Goal: Information Seeking & Learning: Learn about a topic

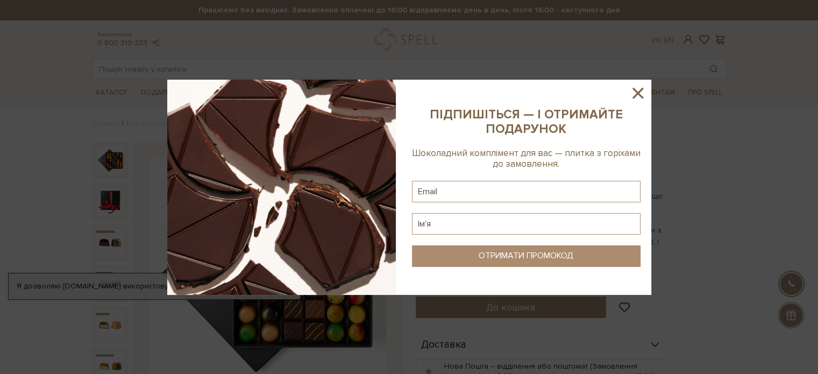
click at [638, 90] on icon at bounding box center [638, 93] width 18 height 18
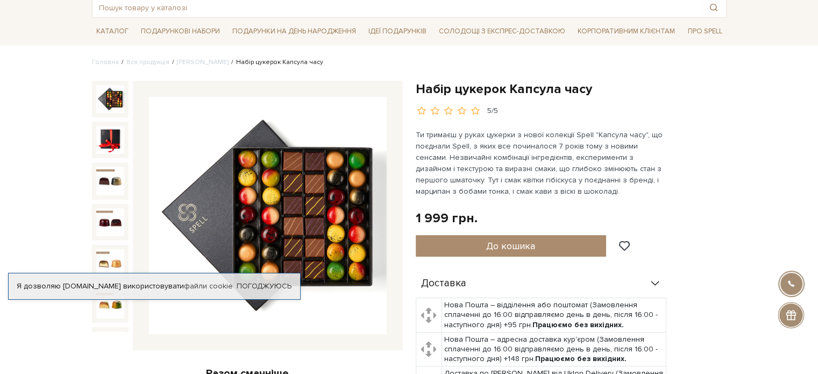
scroll to position [108, 0]
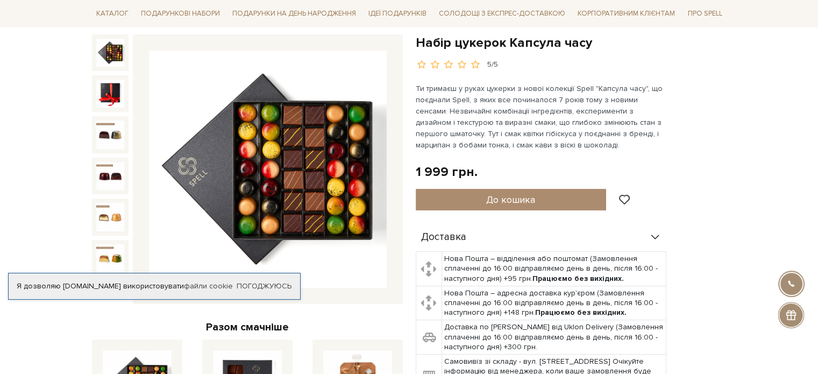
click at [298, 160] on img at bounding box center [268, 170] width 238 height 238
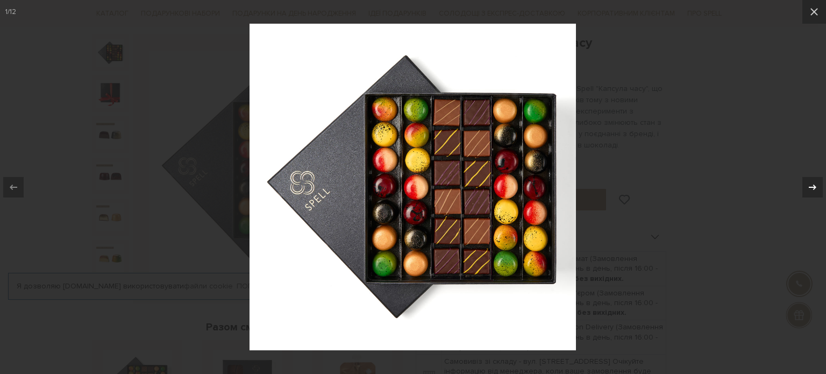
click at [809, 187] on icon at bounding box center [813, 187] width 13 height 13
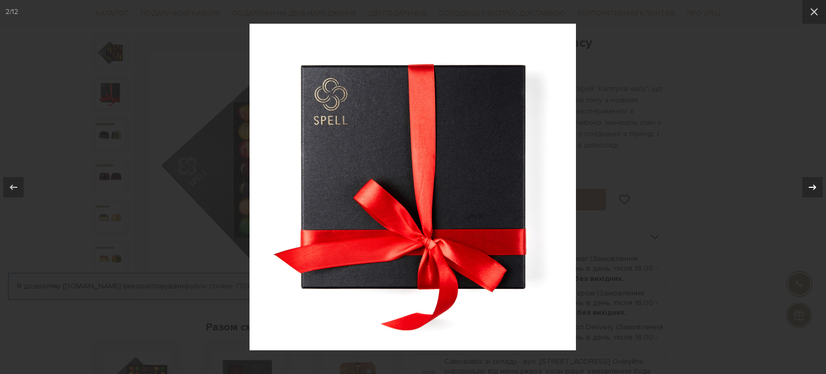
click at [809, 187] on icon at bounding box center [813, 187] width 13 height 13
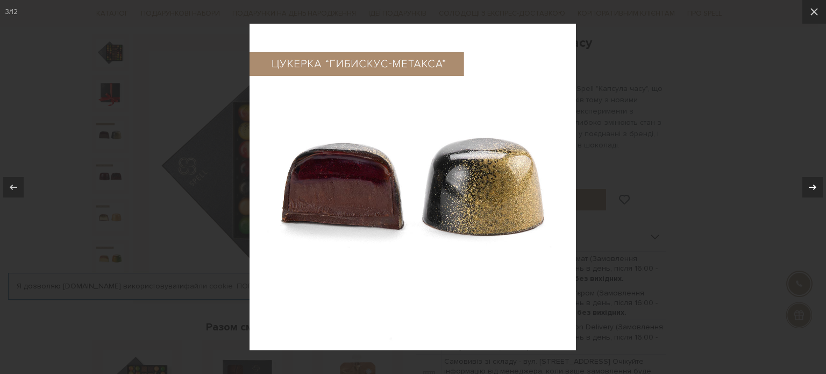
click at [809, 187] on icon at bounding box center [813, 187] width 13 height 13
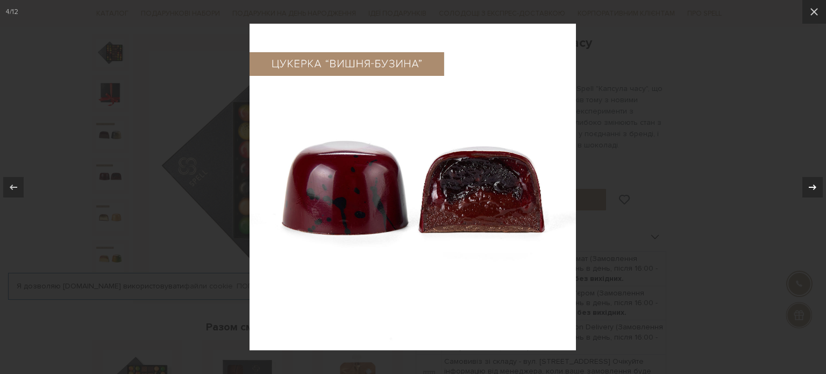
click at [809, 187] on icon at bounding box center [813, 187] width 13 height 13
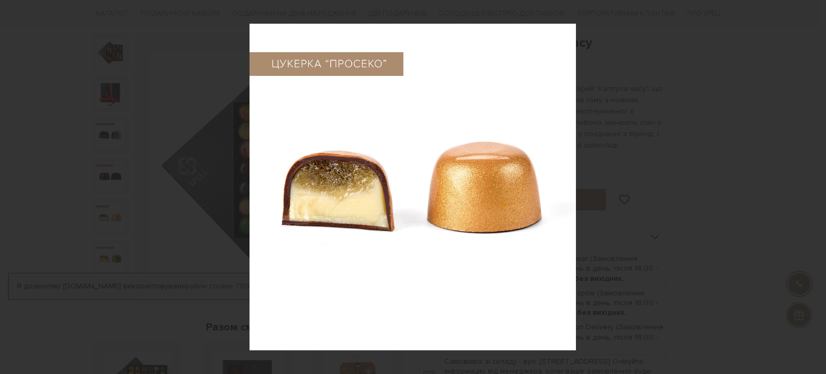
click at [809, 187] on div "5 / 12" at bounding box center [413, 187] width 826 height 374
click at [811, 187] on icon at bounding box center [813, 187] width 13 height 13
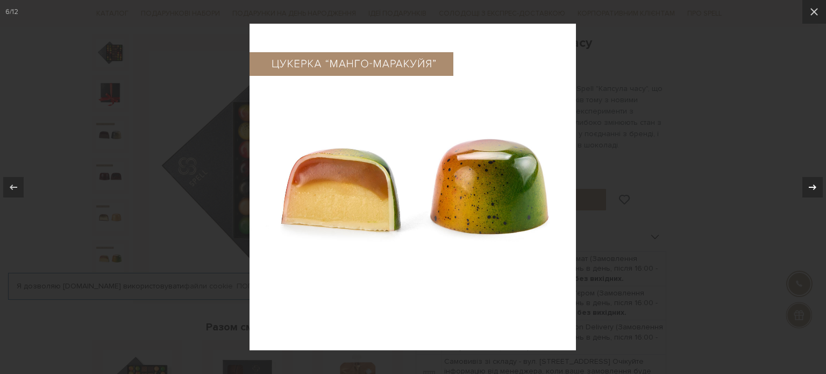
click at [811, 187] on icon at bounding box center [813, 187] width 13 height 13
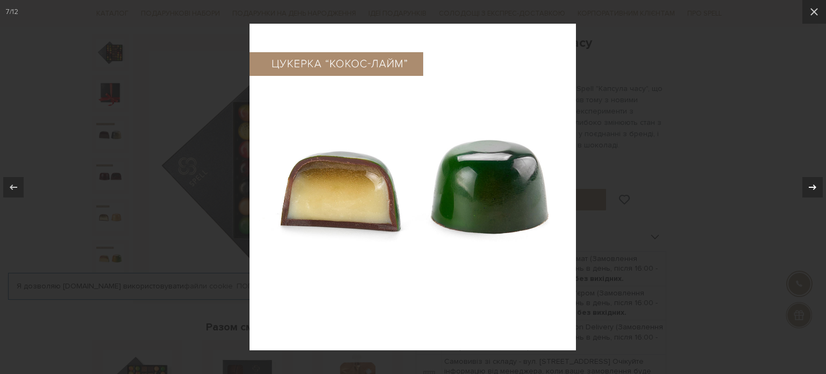
click at [811, 187] on icon at bounding box center [813, 187] width 13 height 13
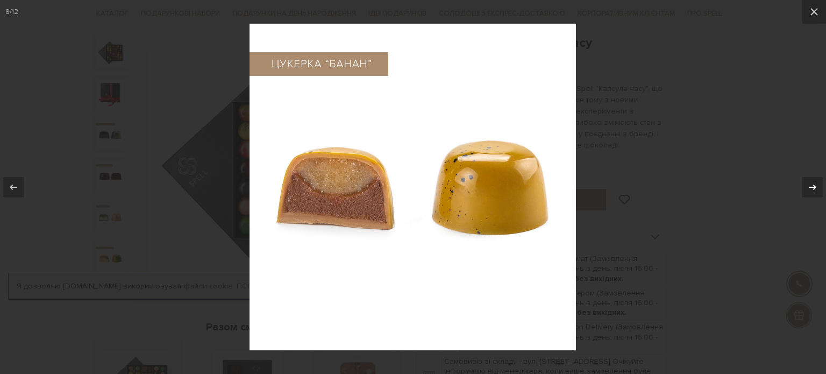
click at [811, 187] on icon at bounding box center [813, 187] width 13 height 13
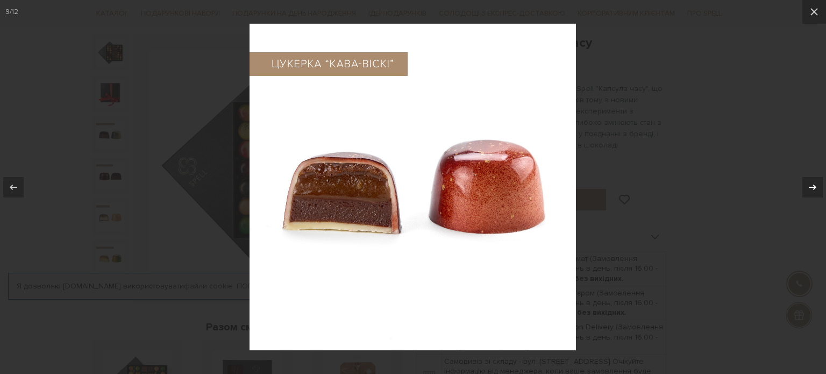
click at [811, 187] on icon at bounding box center [813, 187] width 13 height 13
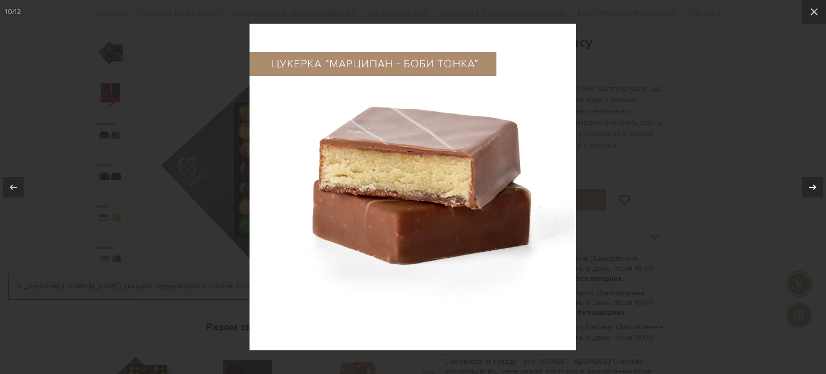
click at [811, 187] on div "10 / 12" at bounding box center [413, 187] width 826 height 374
click at [811, 182] on icon at bounding box center [813, 187] width 13 height 13
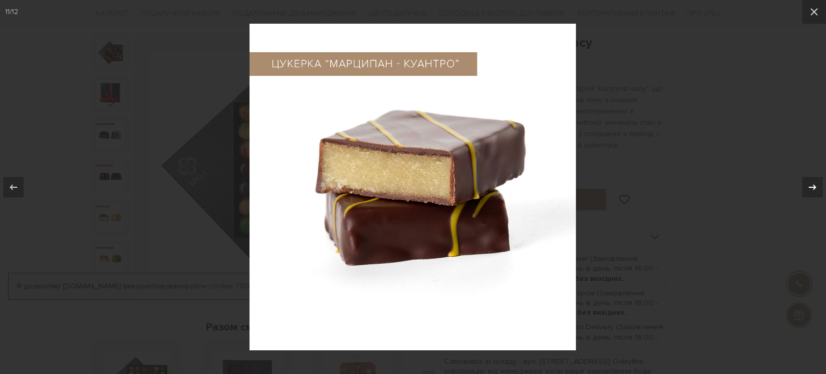
click at [811, 182] on icon at bounding box center [813, 187] width 13 height 13
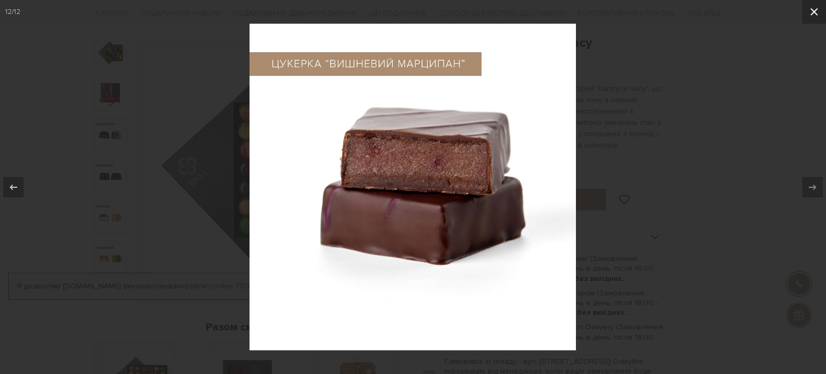
click at [818, 15] on icon at bounding box center [814, 11] width 13 height 13
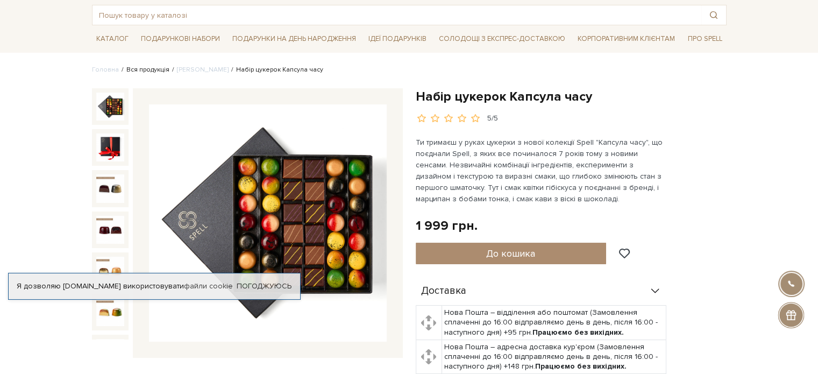
click at [149, 70] on link "Вся продукція" at bounding box center [147, 70] width 43 height 8
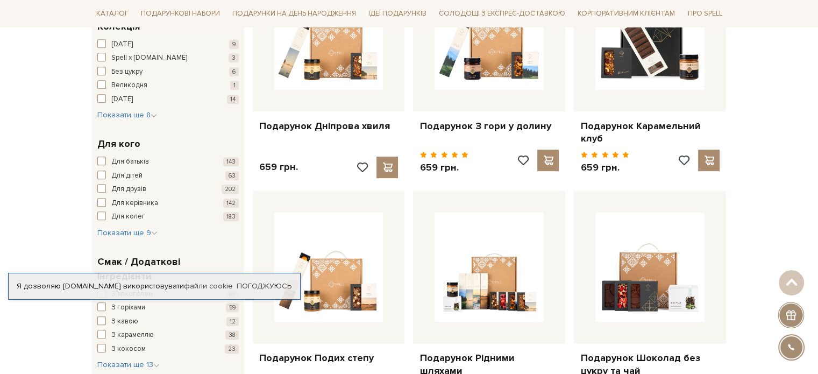
scroll to position [484, 0]
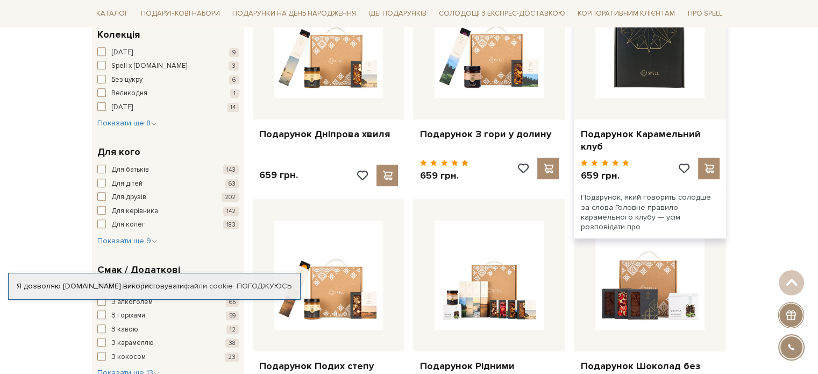
click at [624, 71] on img at bounding box center [650, 43] width 109 height 109
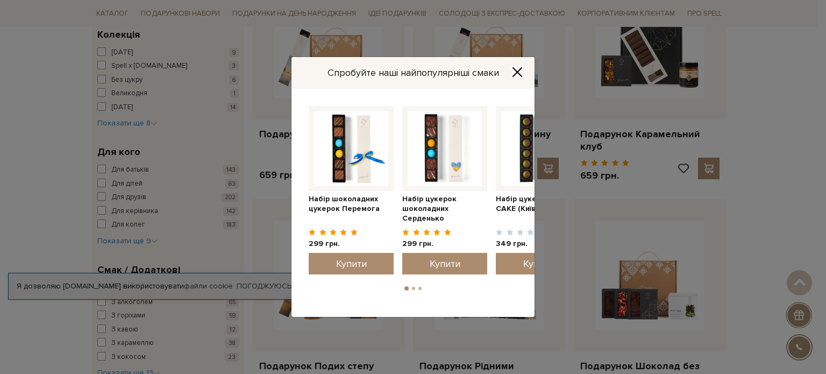
click at [517, 70] on icon "Close" at bounding box center [517, 72] width 11 height 11
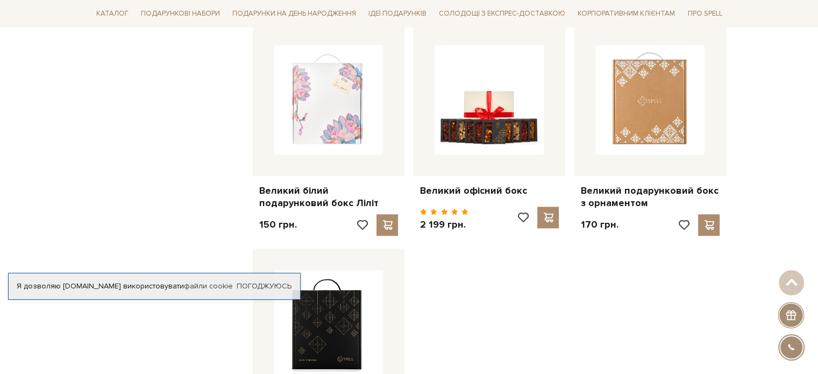
scroll to position [1130, 0]
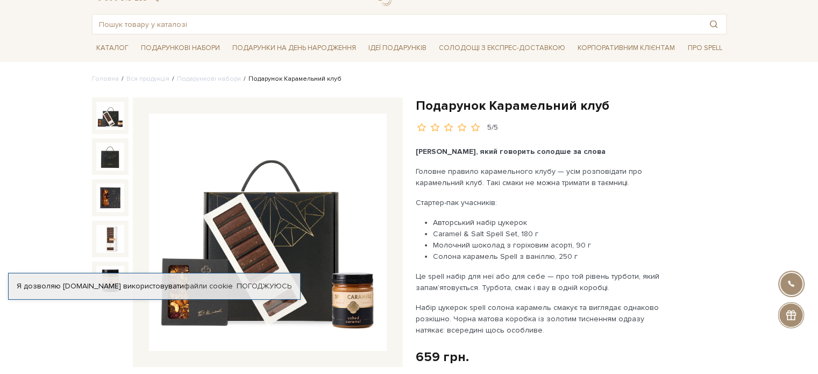
scroll to position [108, 0]
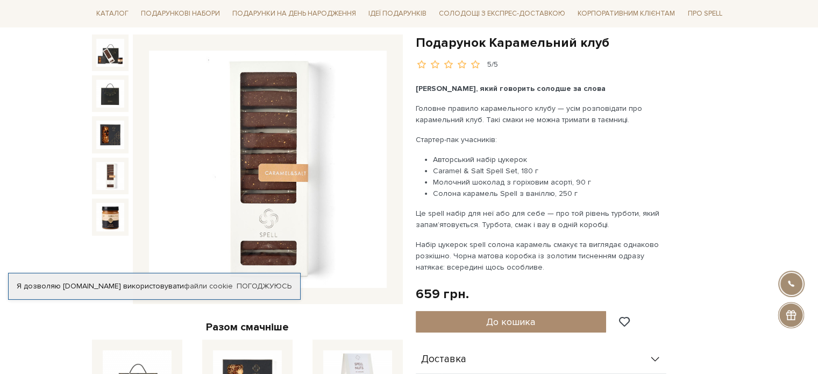
click at [286, 172] on img at bounding box center [268, 170] width 238 height 238
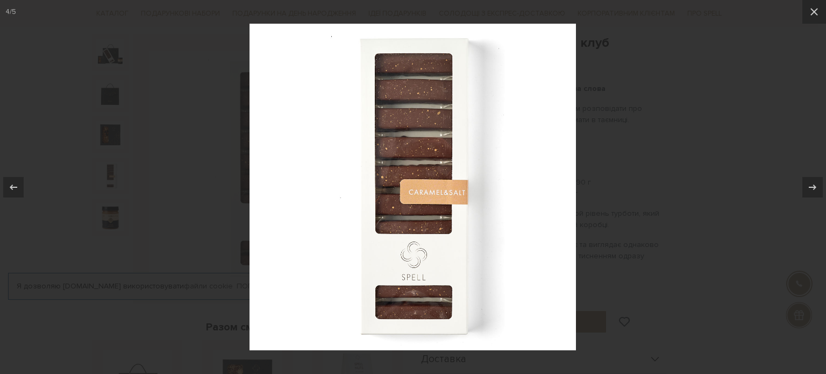
click at [446, 198] on img at bounding box center [413, 187] width 327 height 327
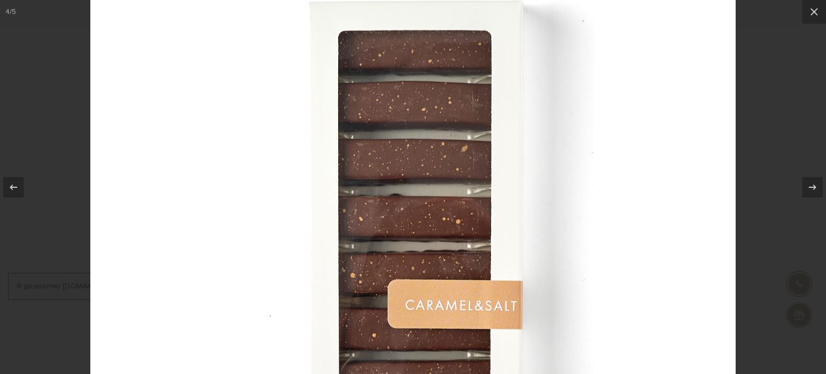
drag, startPoint x: 438, startPoint y: 73, endPoint x: 432, endPoint y: 191, distance: 118.5
click at [432, 191] on img at bounding box center [413, 295] width 646 height 646
click at [811, 186] on icon at bounding box center [813, 187] width 13 height 13
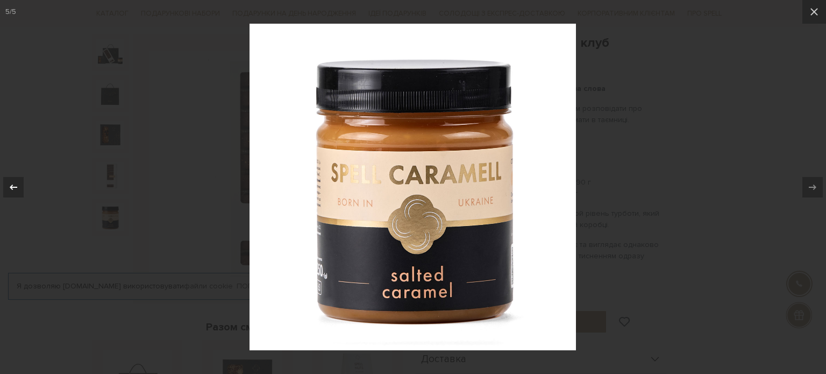
click at [6, 186] on div at bounding box center [13, 187] width 20 height 20
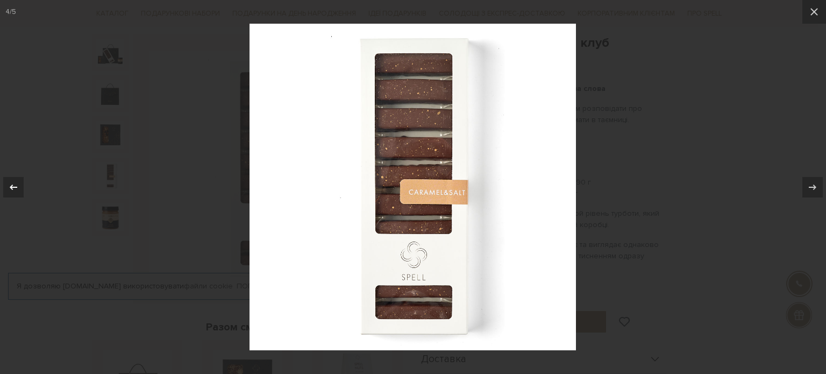
click at [12, 187] on icon at bounding box center [14, 186] width 8 height 5
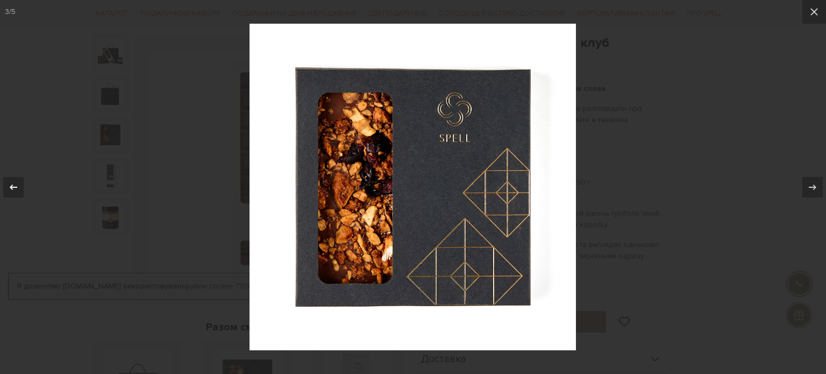
click at [12, 187] on icon at bounding box center [14, 186] width 8 height 5
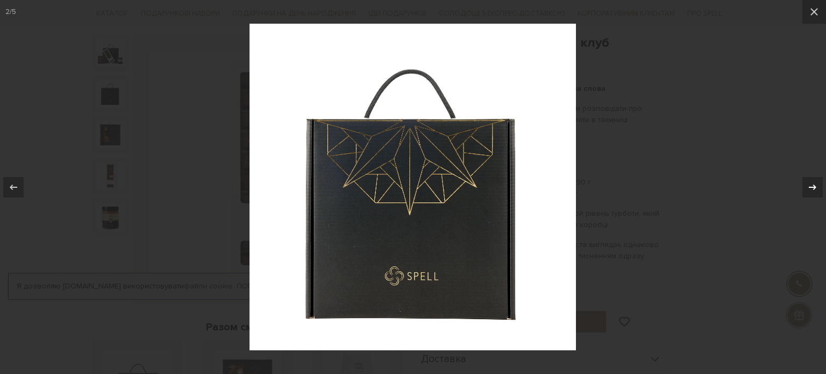
click at [816, 185] on icon at bounding box center [813, 187] width 13 height 13
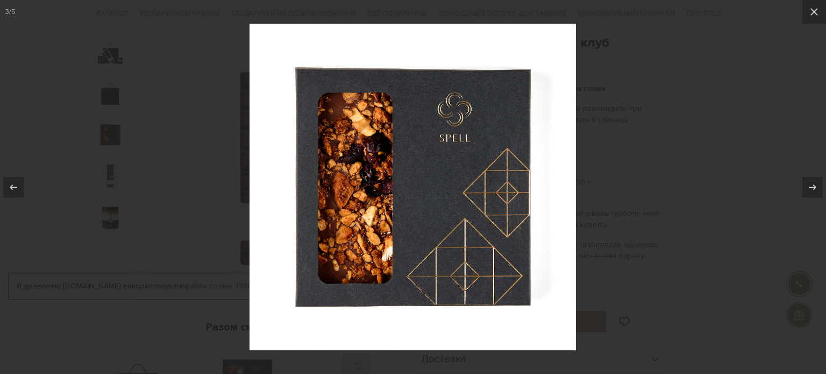
click at [377, 179] on img at bounding box center [413, 187] width 327 height 327
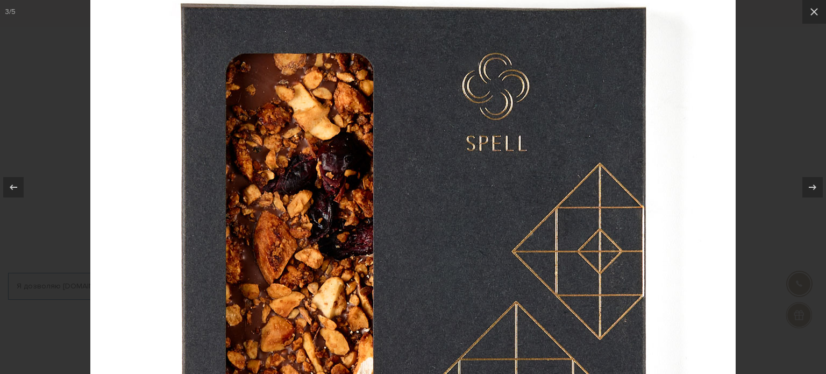
drag, startPoint x: 308, startPoint y: 180, endPoint x: 404, endPoint y: 225, distance: 106.1
click at [404, 225] on img at bounding box center [413, 240] width 646 height 646
click at [372, 217] on img at bounding box center [413, 240] width 646 height 646
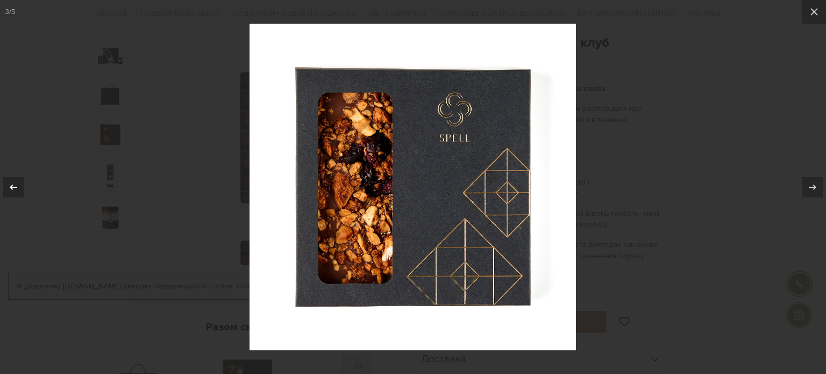
click at [13, 185] on icon at bounding box center [13, 187] width 13 height 13
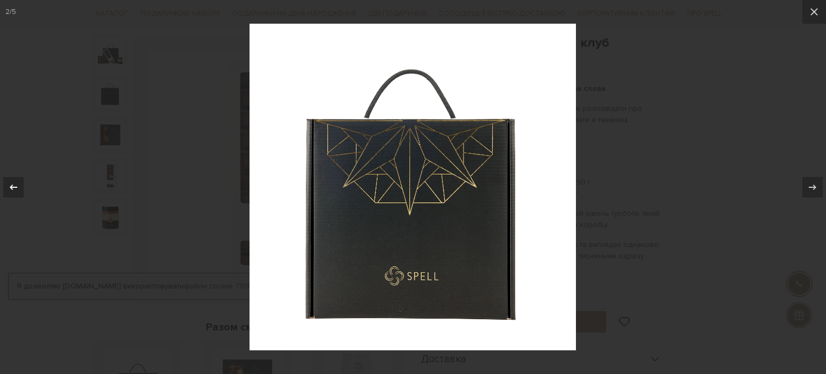
click at [13, 185] on icon at bounding box center [13, 187] width 13 height 13
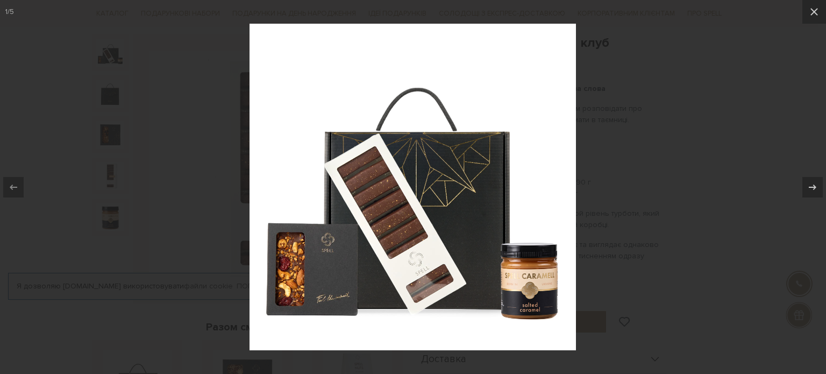
click at [379, 203] on img at bounding box center [413, 187] width 327 height 327
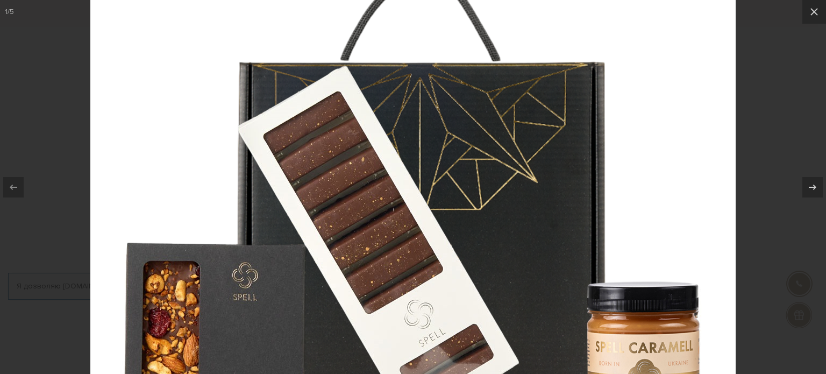
click at [379, 203] on img at bounding box center [413, 172] width 646 height 646
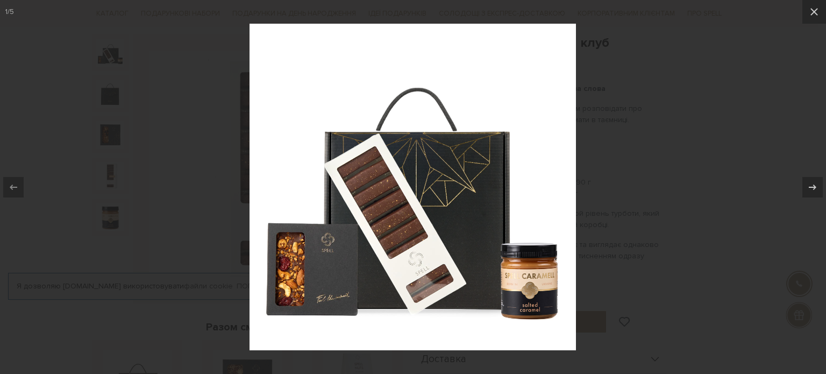
click at [702, 136] on div at bounding box center [413, 187] width 826 height 374
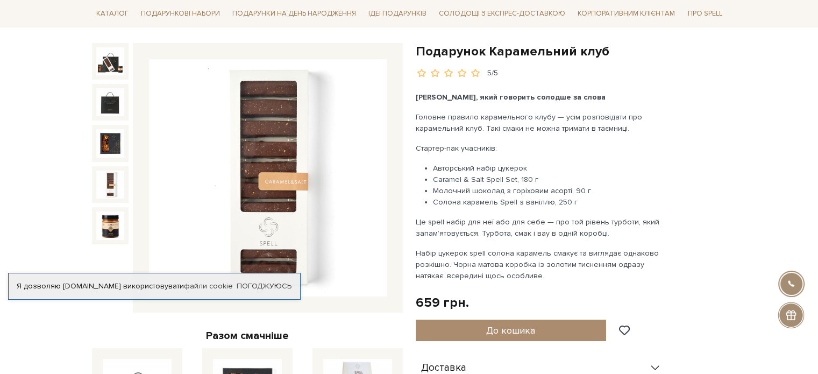
scroll to position [54, 0]
